Goal: Task Accomplishment & Management: Complete application form

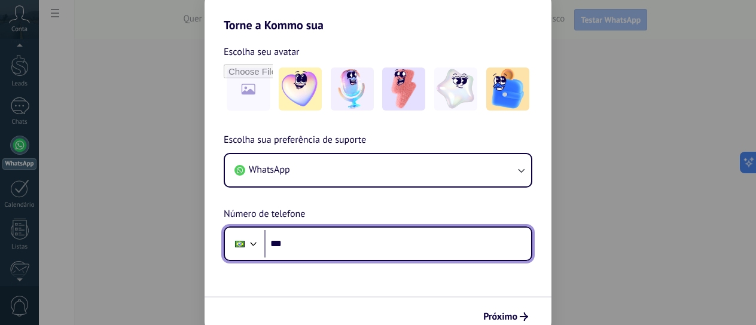
click at [375, 247] on input "***" at bounding box center [397, 243] width 267 height 27
click at [386, 233] on input "***" at bounding box center [397, 243] width 267 height 27
paste input "**********"
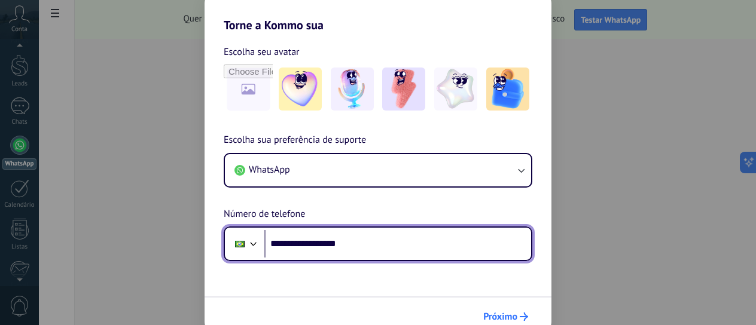
type input "**********"
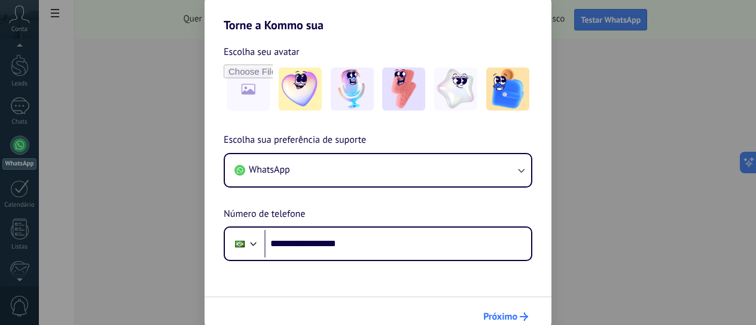
click at [516, 315] on span "Próximo" at bounding box center [500, 317] width 34 height 8
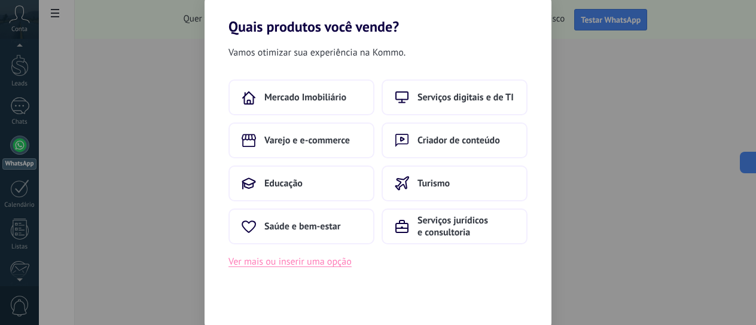
click at [331, 264] on button "Ver mais ou inserir uma opção" at bounding box center [289, 262] width 123 height 16
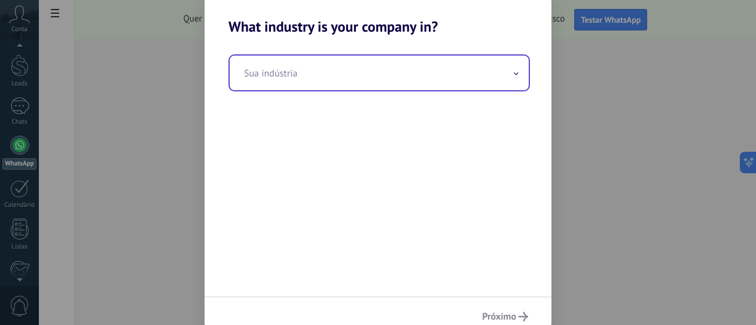
click at [269, 76] on input "text" at bounding box center [379, 73] width 299 height 35
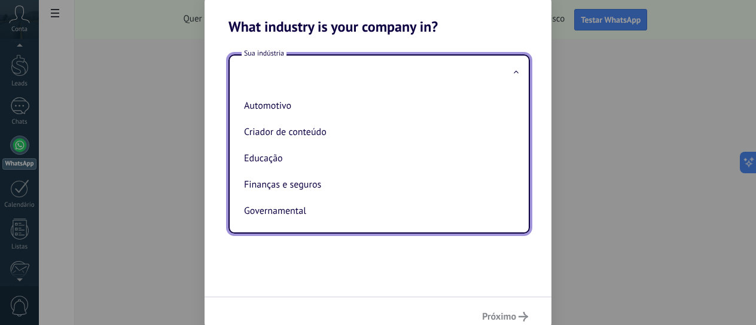
click at [328, 246] on div "Sua indústria Automotivo Criador de conteúdo Educação Finanças e seguros Govern…" at bounding box center [377, 165] width 347 height 261
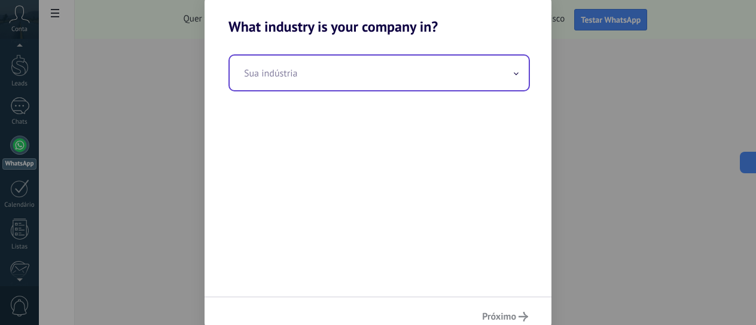
drag, startPoint x: 753, startPoint y: 60, endPoint x: 366, endPoint y: 73, distance: 387.5
click at [366, 73] on div "What industry is your company in? Sua indústria Próximo" at bounding box center [378, 162] width 756 height 325
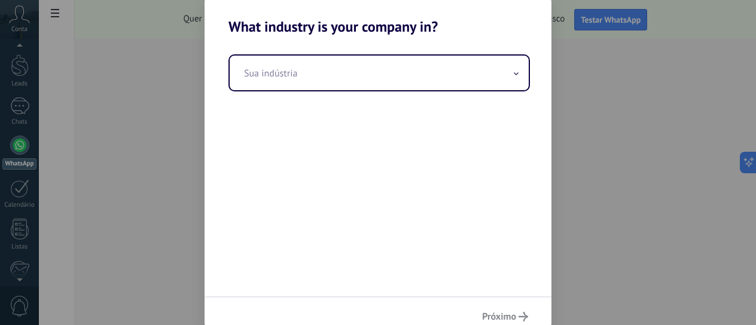
click at [212, 26] on h2 "What industry is your company in?" at bounding box center [377, 12] width 347 height 46
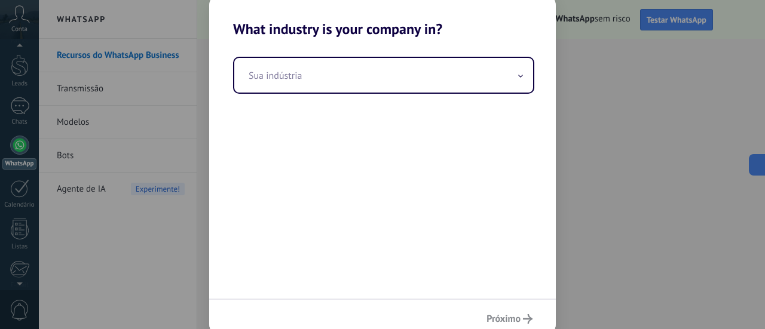
click at [357, 203] on div "Sua indústria" at bounding box center [382, 168] width 347 height 261
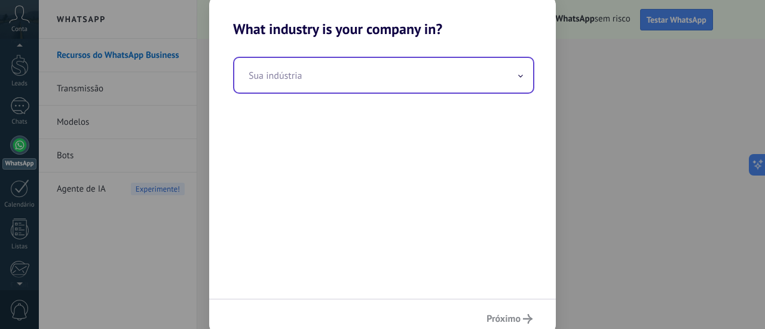
click at [314, 84] on input "text" at bounding box center [383, 75] width 299 height 35
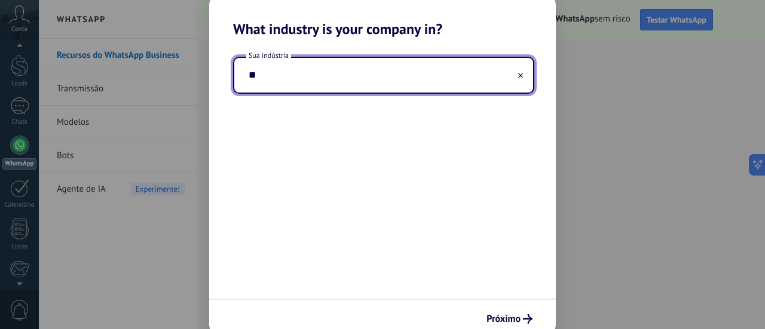
type input "*"
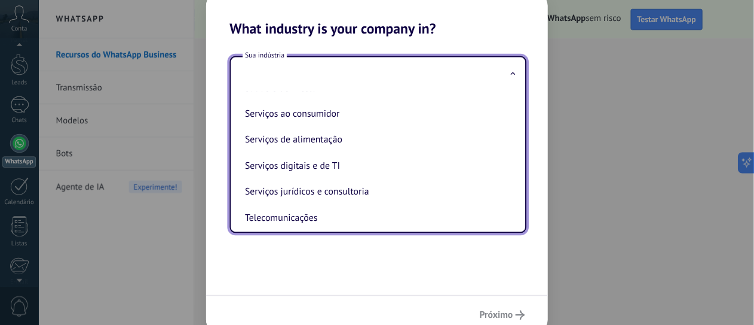
scroll to position [234, 0]
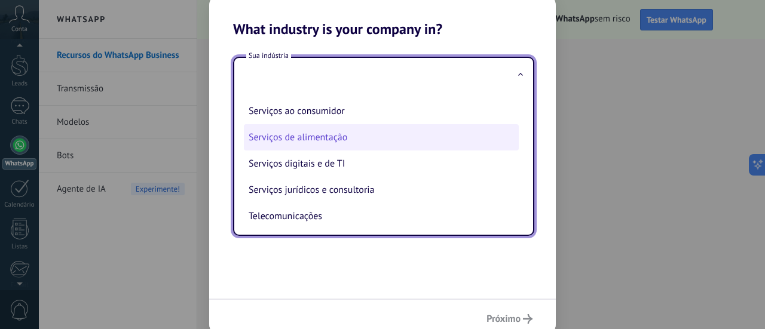
click at [351, 148] on li "Serviços de alimentação" at bounding box center [381, 137] width 275 height 26
type input "**********"
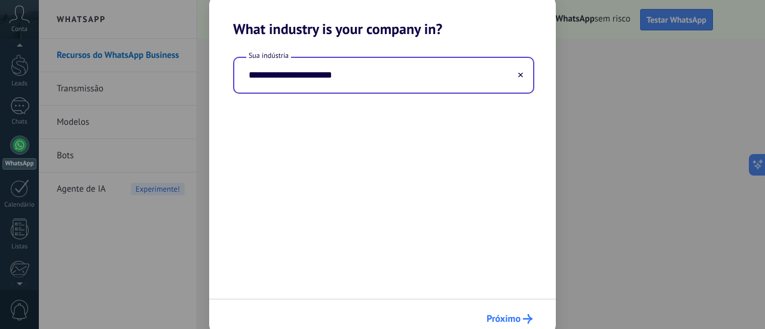
click at [509, 309] on div "Próximo" at bounding box center [382, 318] width 347 height 39
click at [522, 317] on span "Próximo" at bounding box center [510, 319] width 46 height 10
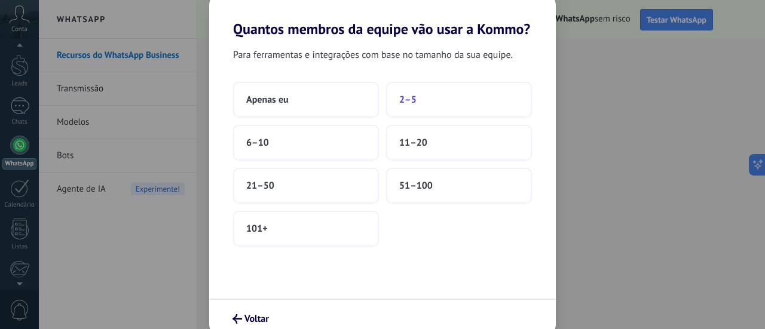
click at [402, 107] on button "2–5" at bounding box center [459, 100] width 146 height 36
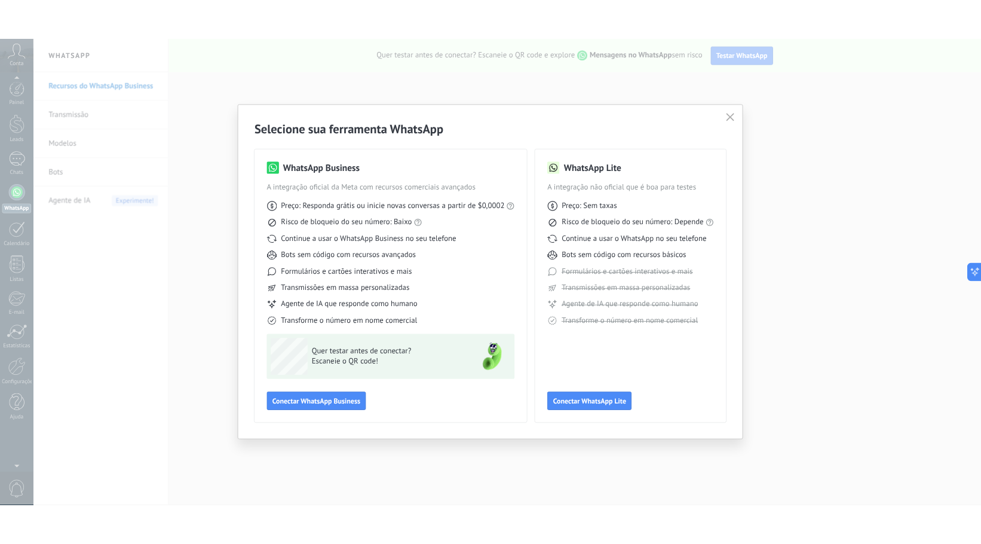
scroll to position [0, 0]
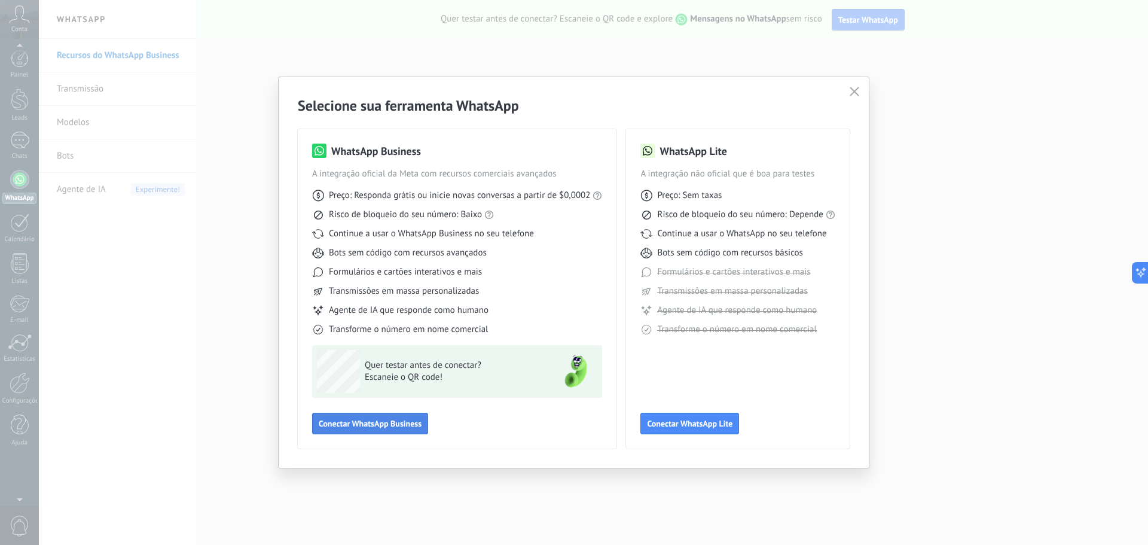
click at [404, 325] on button "Conectar WhatsApp Business" at bounding box center [370, 423] width 116 height 22
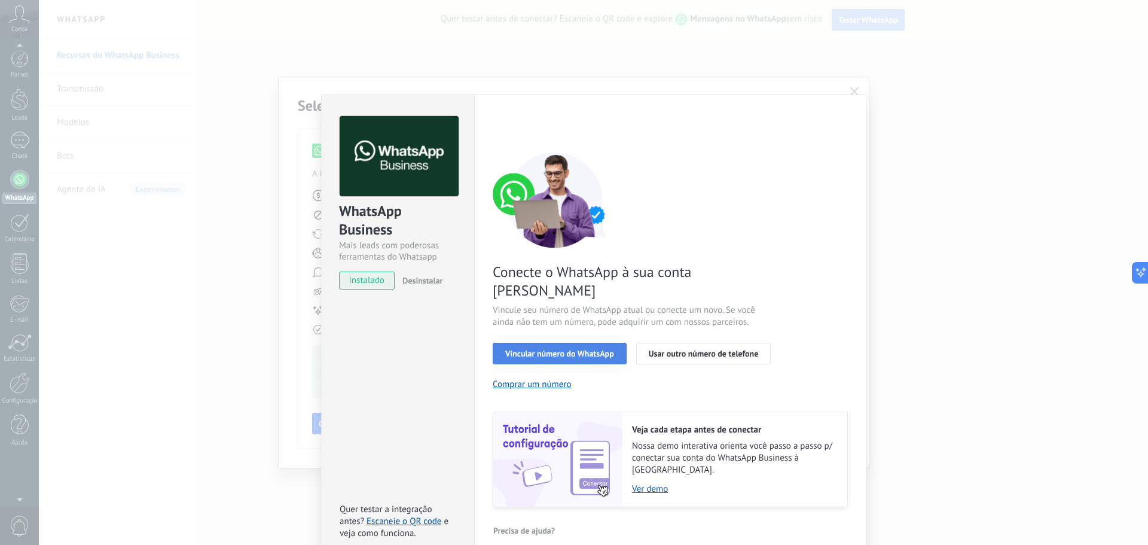
click at [529, 325] on span "Vincular número do WhatsApp" at bounding box center [559, 353] width 109 height 8
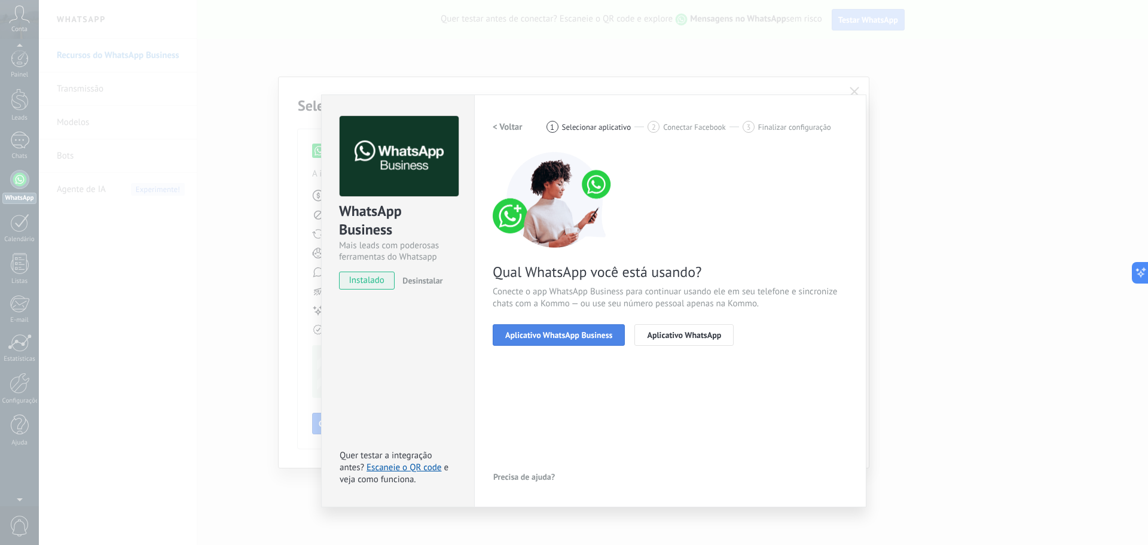
click at [611, 325] on span "Aplicativo WhatsApp Business" at bounding box center [558, 335] width 107 height 8
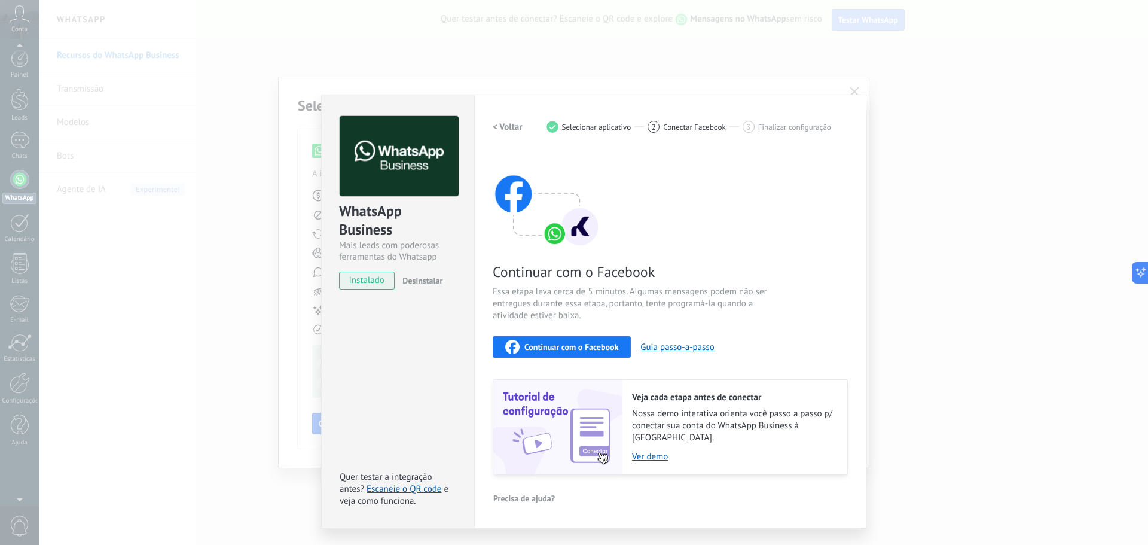
click at [567, 126] on span "Selecionar aplicativo" at bounding box center [596, 127] width 69 height 9
click at [755, 87] on div "WhatsApp Business Mais leads com poderosas ferramentas do Whatsapp instalado De…" at bounding box center [593, 272] width 1109 height 545
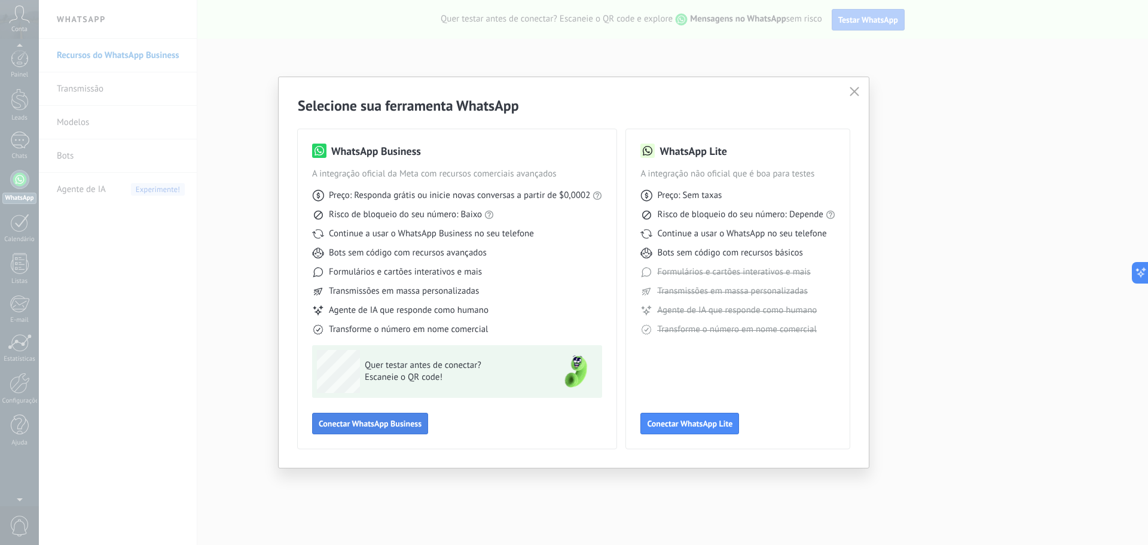
click at [414, 325] on button "Conectar WhatsApp Business" at bounding box center [370, 423] width 116 height 22
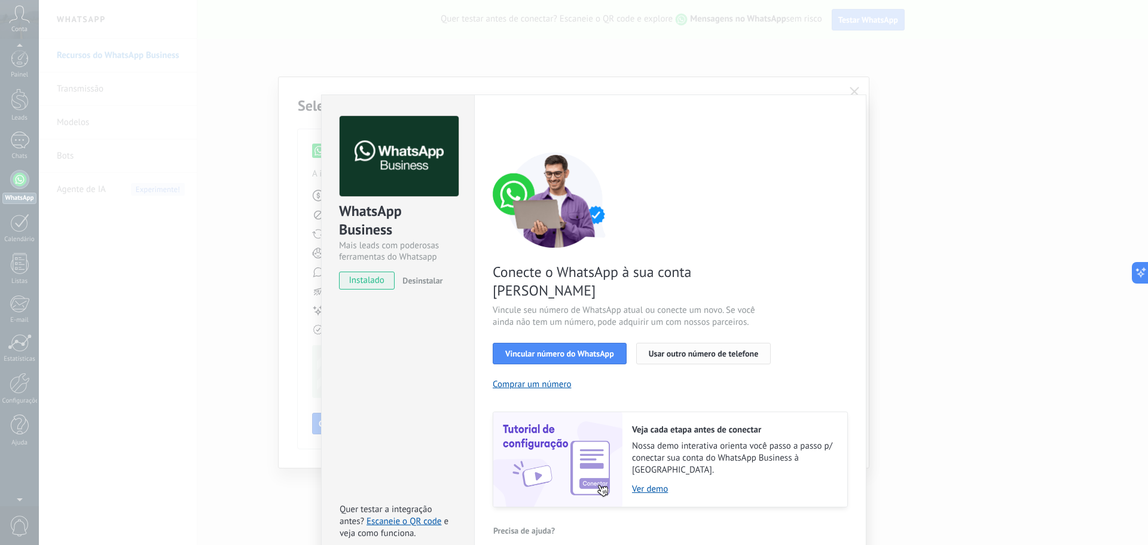
click at [696, 325] on button "Usar outro número de telefone" at bounding box center [703, 353] width 135 height 22
click at [660, 325] on span "Usar outro número de telefone" at bounding box center [704, 353] width 110 height 8
click at [538, 325] on span "Vincular número do WhatsApp" at bounding box center [559, 353] width 109 height 8
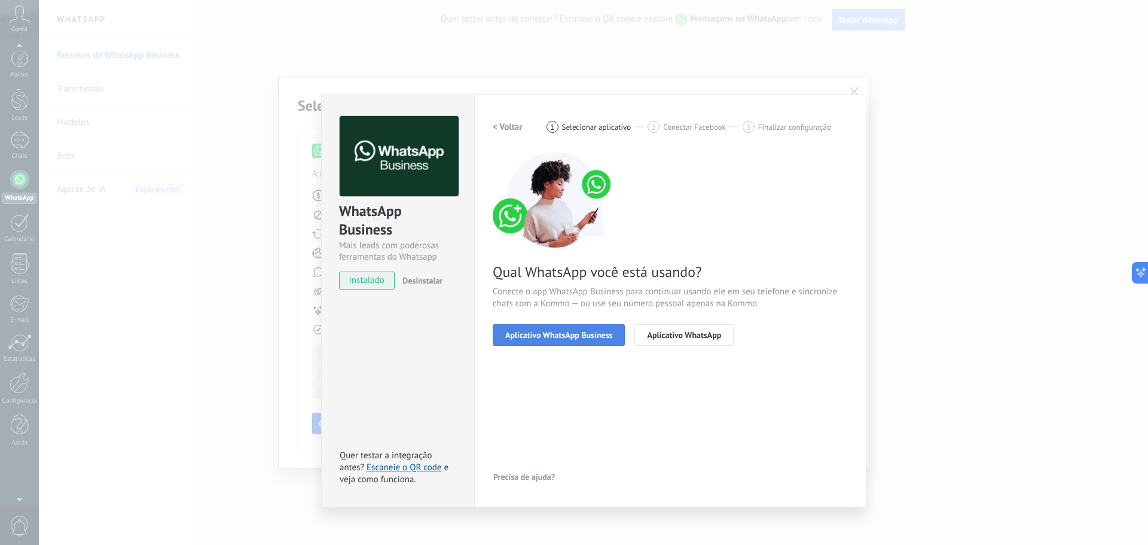
click at [617, 325] on button "Aplicativo WhatsApp Business" at bounding box center [559, 335] width 132 height 22
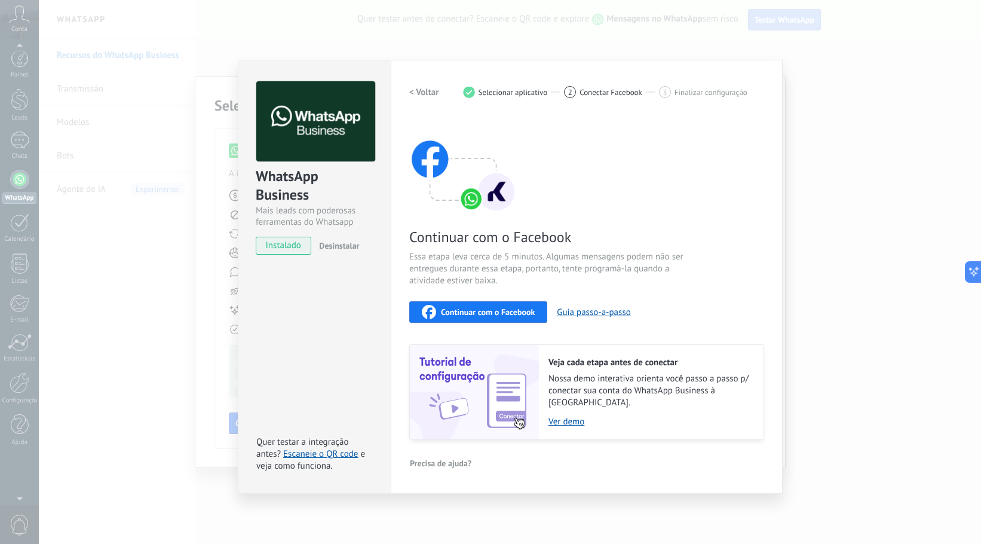
click at [233, 55] on div "WhatsApp Business Mais leads com poderosas ferramentas do Whatsapp instalado De…" at bounding box center [510, 272] width 943 height 544
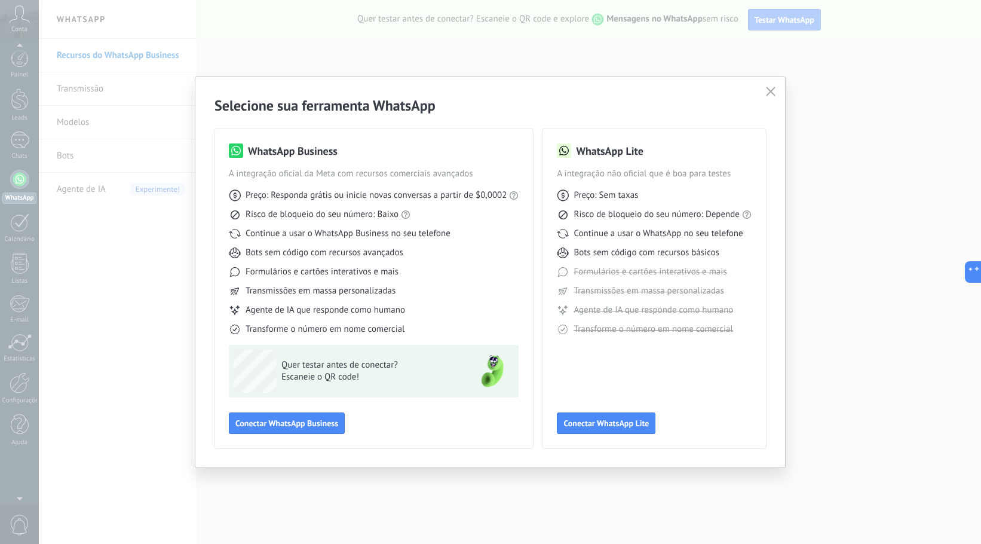
click at [155, 186] on div "Selecione sua ferramenta WhatsApp WhatsApp Business A integração oficial da Met…" at bounding box center [490, 272] width 981 height 544
click at [755, 91] on button "button" at bounding box center [771, 92] width 16 height 17
